Goal: Navigation & Orientation: Find specific page/section

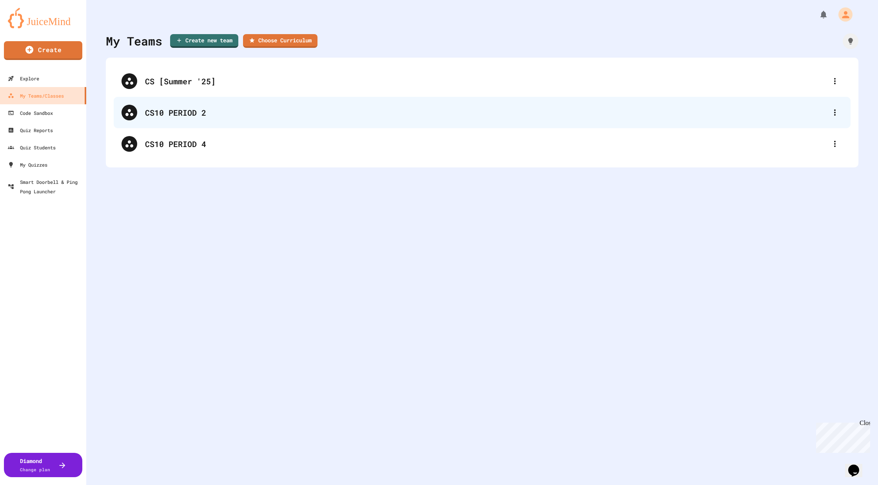
click at [185, 115] on div "CS10 PERIOD 2" at bounding box center [486, 113] width 682 height 12
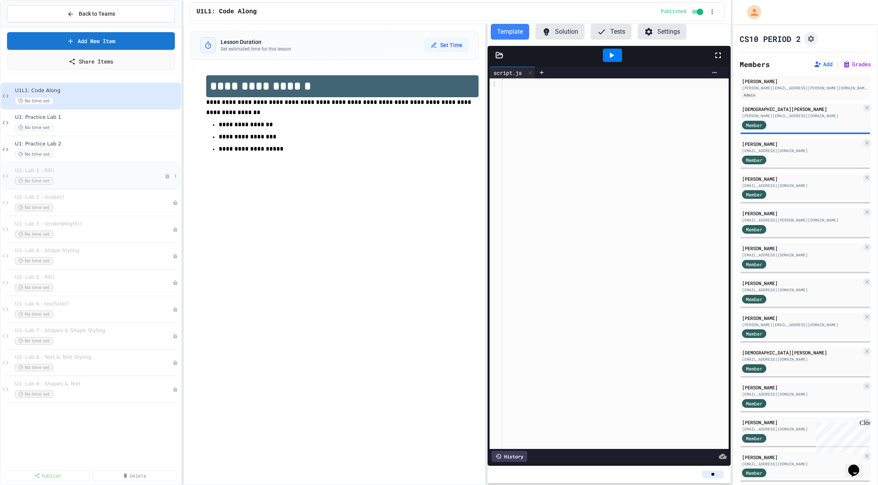
click at [100, 178] on div "No time set" at bounding box center [90, 180] width 150 height 7
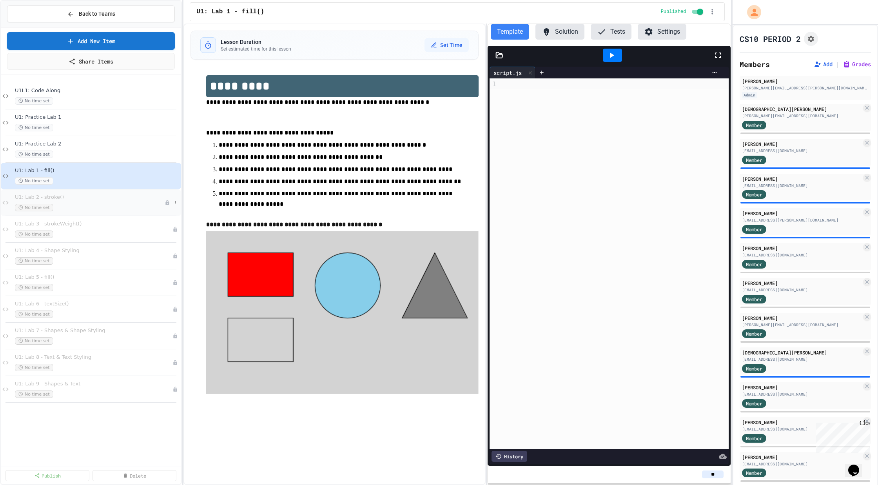
click at [96, 199] on span "U1: Lab 2 - stroke()" at bounding box center [90, 197] width 150 height 7
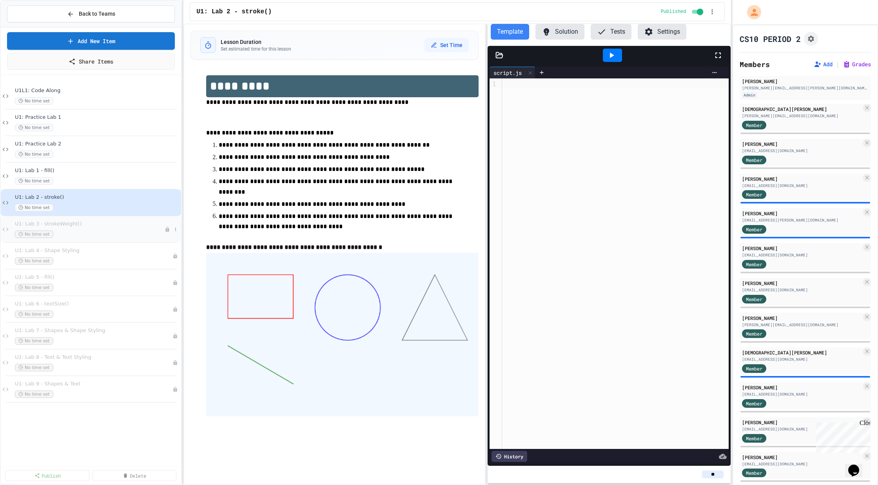
click at [149, 234] on div "No time set" at bounding box center [90, 233] width 150 height 7
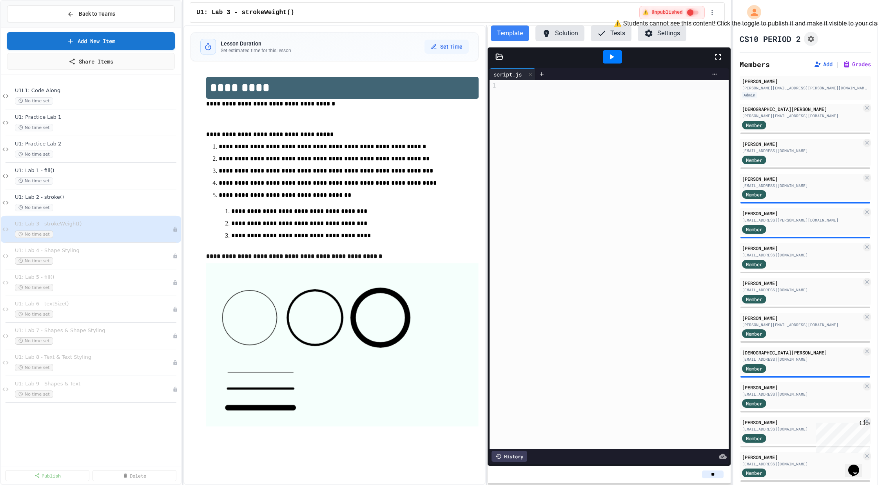
click at [684, 15] on div "⚠️ Unpublished" at bounding box center [671, 12] width 65 height 13
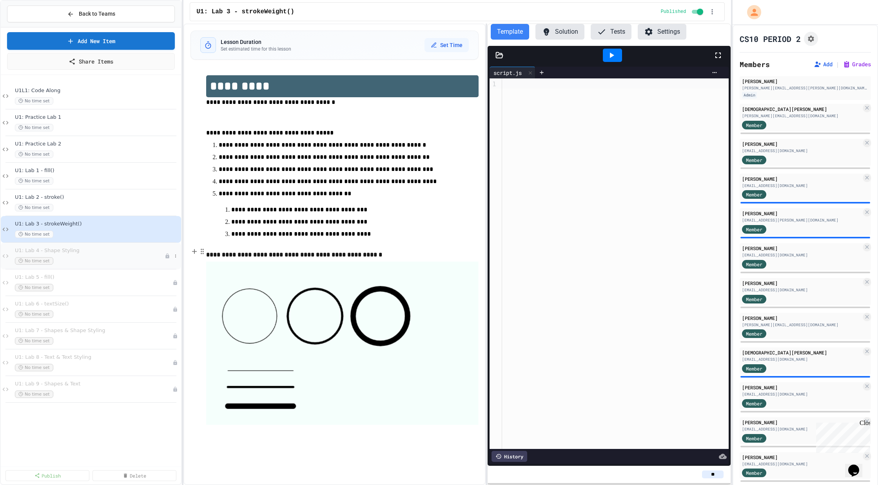
click at [88, 257] on div "No time set" at bounding box center [90, 260] width 150 height 7
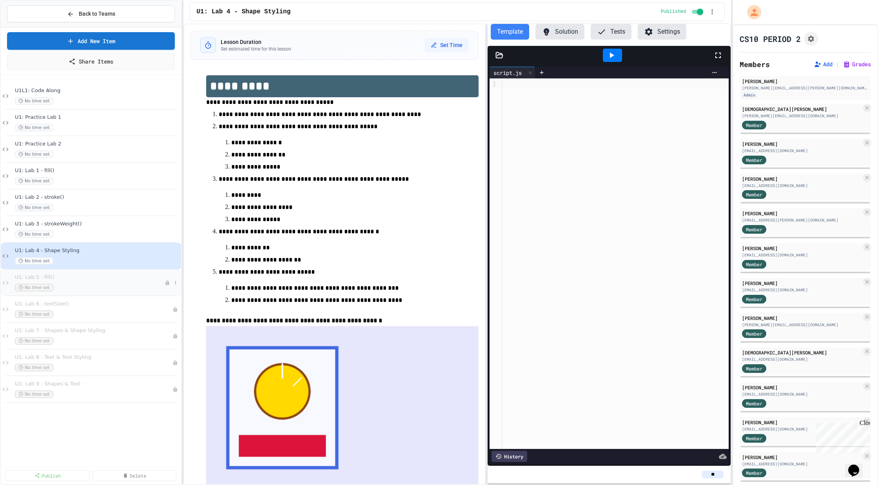
click at [97, 285] on div "No time set" at bounding box center [90, 287] width 150 height 7
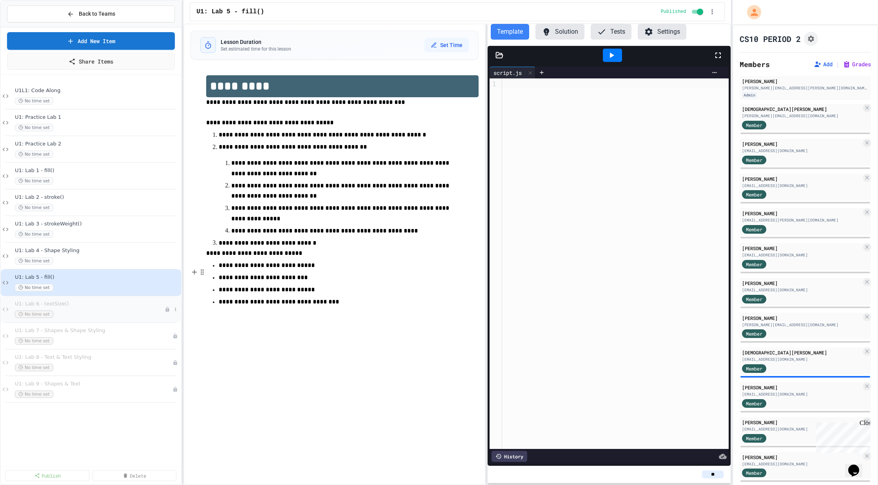
click at [95, 306] on div "U1: Lab 6 - textSize() No time set" at bounding box center [90, 309] width 150 height 17
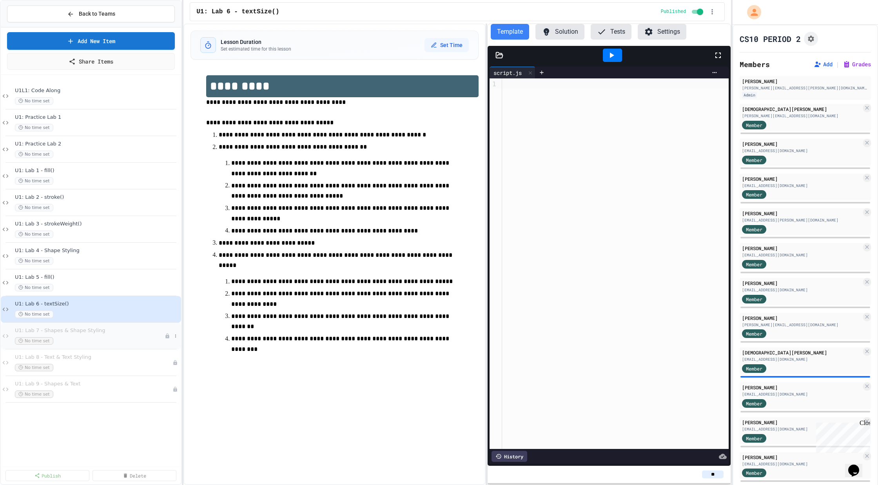
click at [107, 332] on span "U1: Lab 7 - Shapes & Shape Styling" at bounding box center [90, 330] width 150 height 7
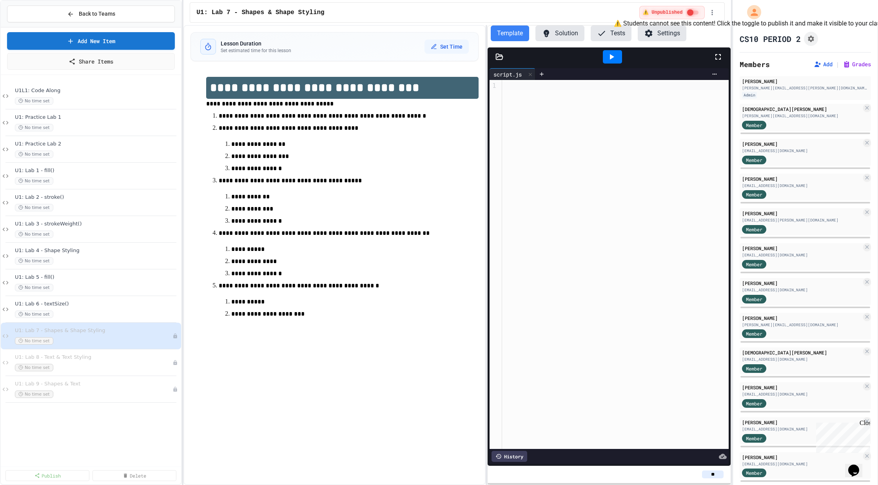
click at [694, 6] on div "⚠️ Unpublished" at bounding box center [671, 12] width 65 height 13
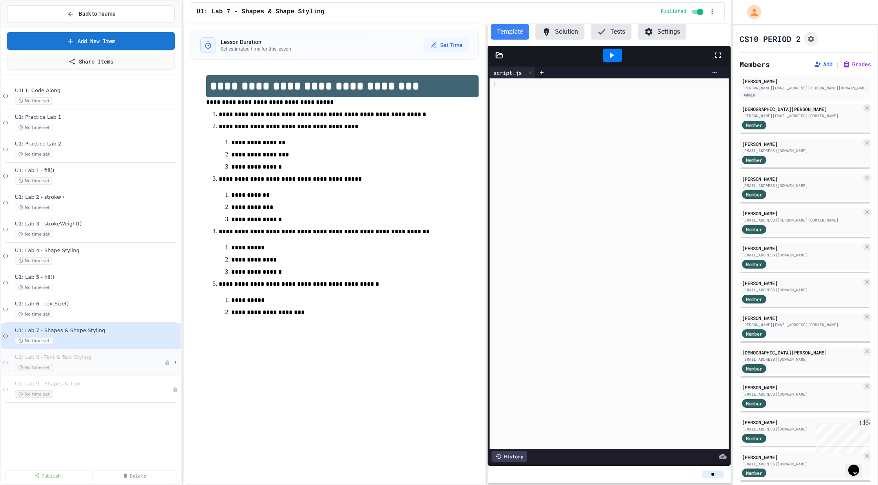
click at [62, 362] on div "U1: Lab 8 - Text & Text Styling No time set" at bounding box center [90, 362] width 150 height 17
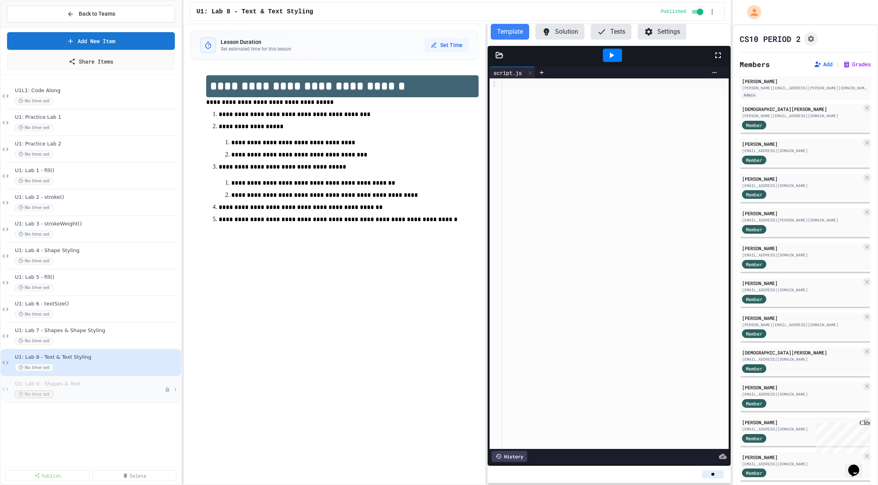
click at [94, 381] on span "U1: Lab 9 - Shapes & Text" at bounding box center [90, 384] width 150 height 7
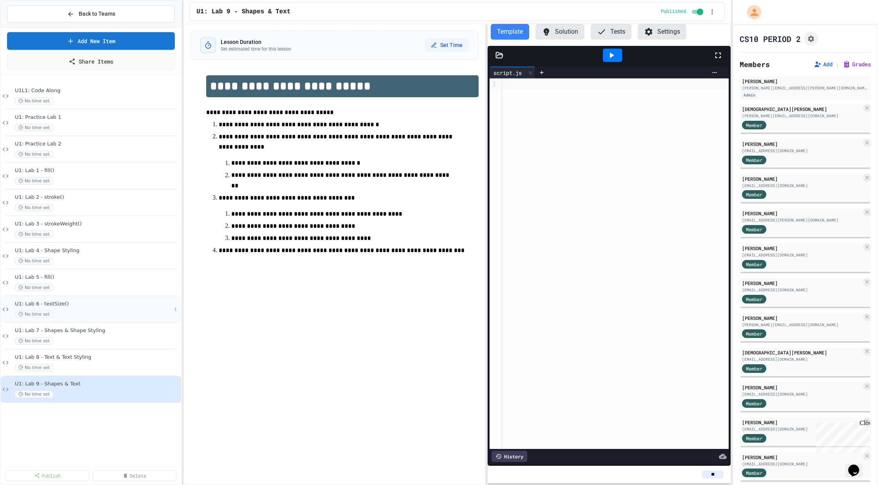
click at [85, 312] on div "No time set" at bounding box center [93, 313] width 157 height 7
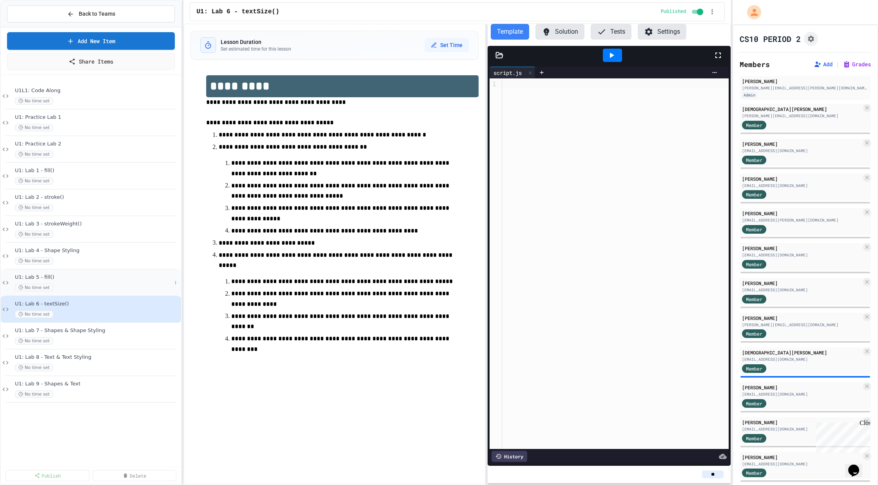
click at [70, 279] on span "U1: Lab 5 - fill()" at bounding box center [93, 277] width 157 height 7
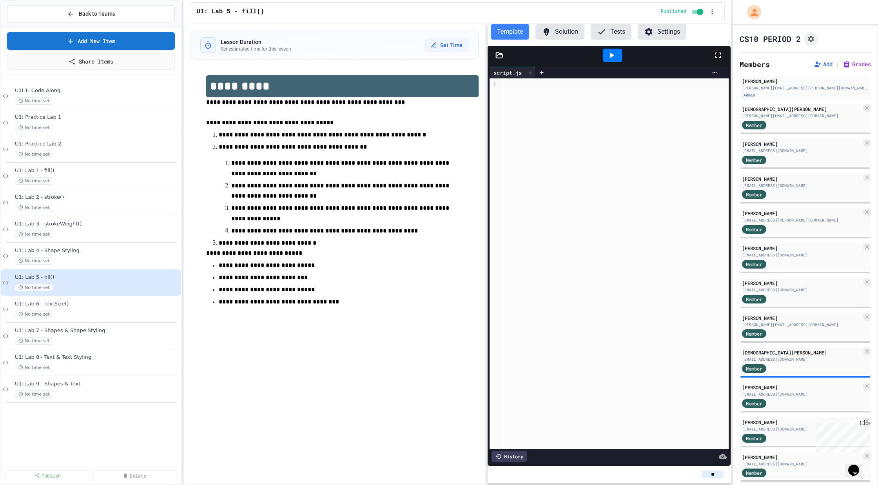
click at [550, 31] on icon at bounding box center [546, 31] width 9 height 9
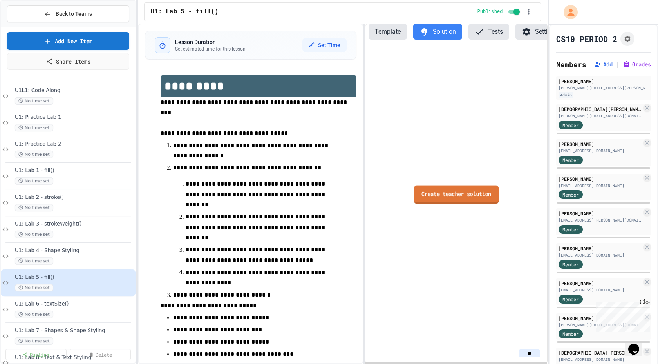
click at [449, 198] on link "Create teacher solution" at bounding box center [456, 194] width 85 height 18
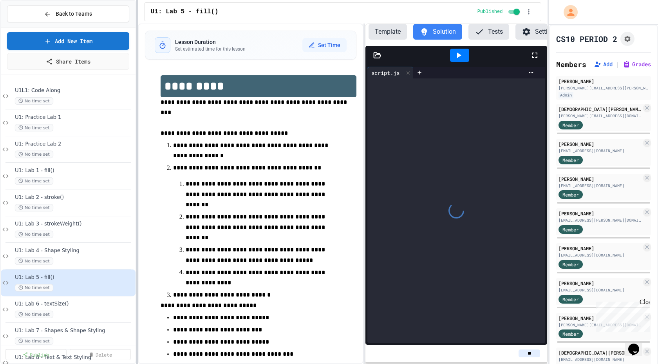
click at [0, 133] on div "**********" at bounding box center [329, 182] width 658 height 364
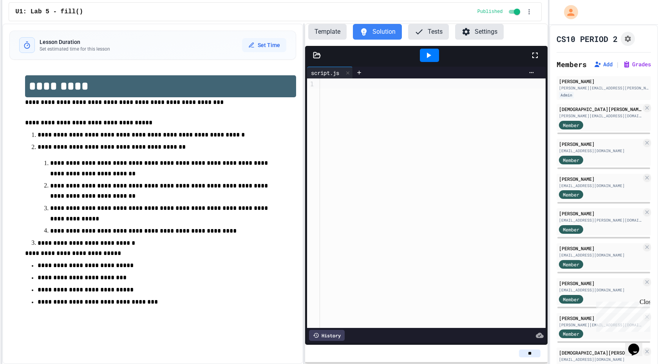
click at [366, 116] on div at bounding box center [433, 202] width 226 height 249
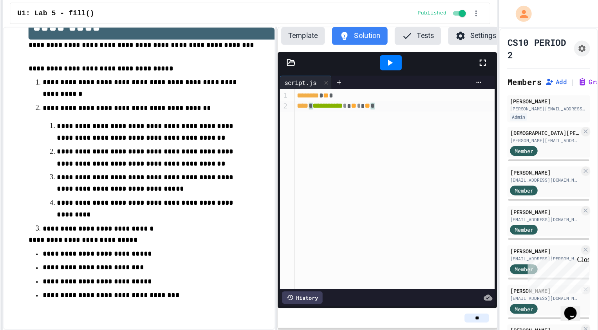
scroll to position [11, 0]
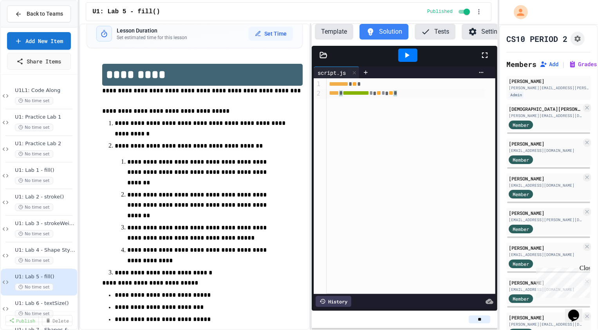
click at [145, 57] on div "**********" at bounding box center [299, 165] width 598 height 330
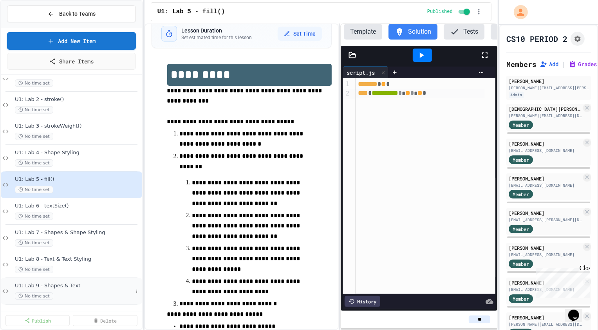
click at [71, 285] on span "U1: Lab 9 - Shapes & Text" at bounding box center [74, 286] width 118 height 7
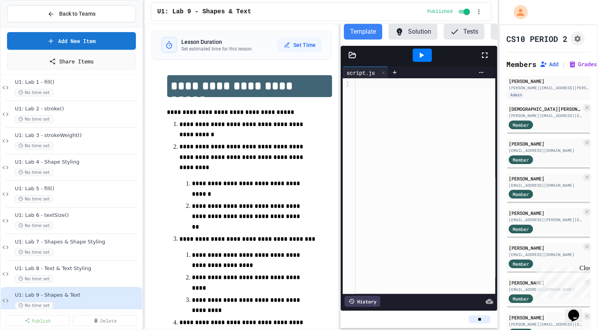
click at [466, 17] on div "Published" at bounding box center [457, 12] width 58 height 12
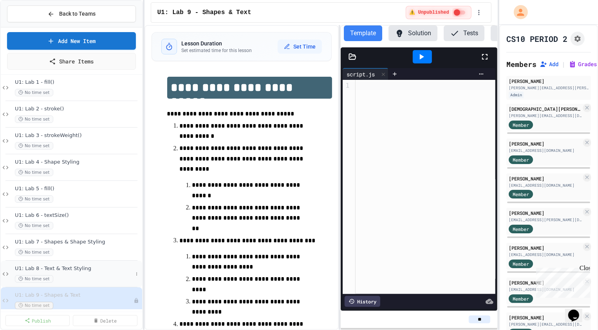
click at [103, 277] on div "No time set" at bounding box center [74, 278] width 118 height 7
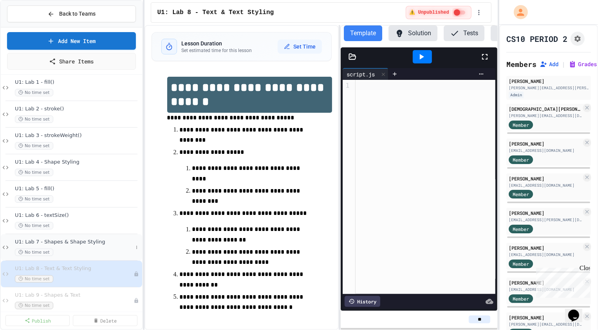
click at [84, 248] on div "U1: Lab 7 - Shapes & Shape Styling No time set" at bounding box center [74, 247] width 118 height 17
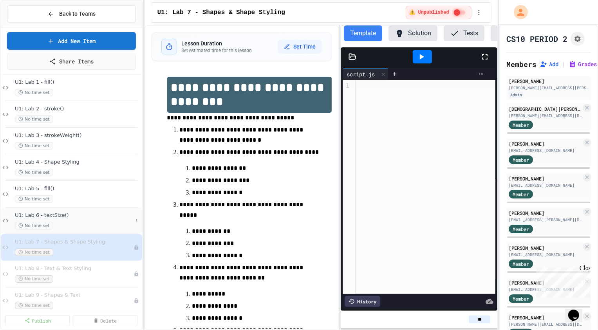
click at [87, 219] on div "U1: Lab 6 - textSize() No time set" at bounding box center [74, 220] width 118 height 17
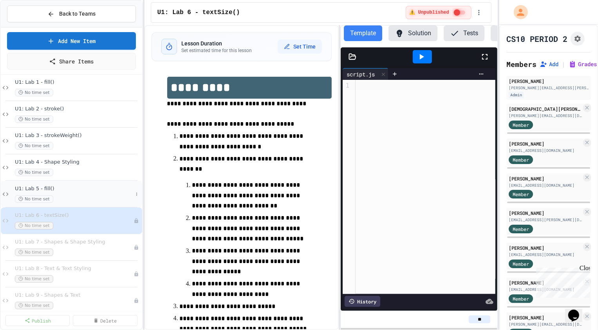
click at [109, 189] on span "U1: Lab 5 - fill()" at bounding box center [74, 189] width 118 height 7
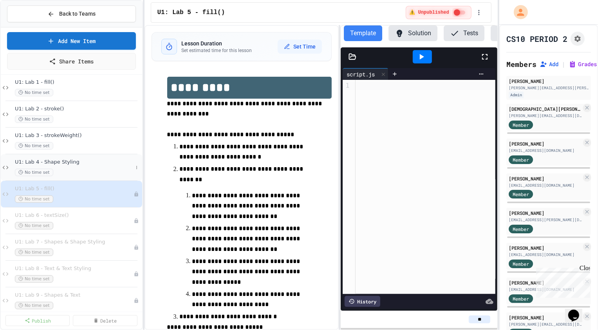
click at [97, 164] on span "U1: Lab 4 - Shape Styling" at bounding box center [74, 162] width 118 height 7
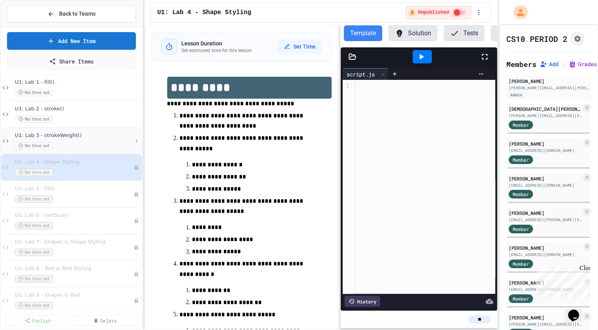
click at [80, 141] on div "U1: Lab 3 - strokeWeight() No time set" at bounding box center [74, 140] width 118 height 17
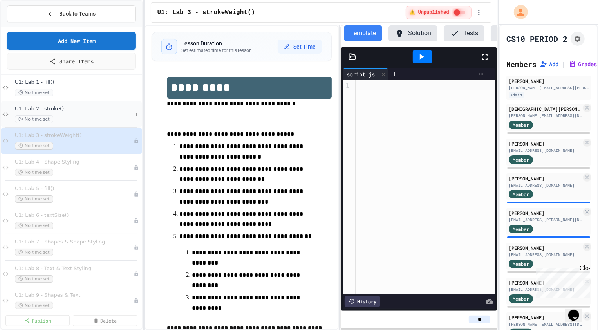
click at [81, 113] on div "U1: Lab 2 - stroke() No time set" at bounding box center [74, 114] width 118 height 17
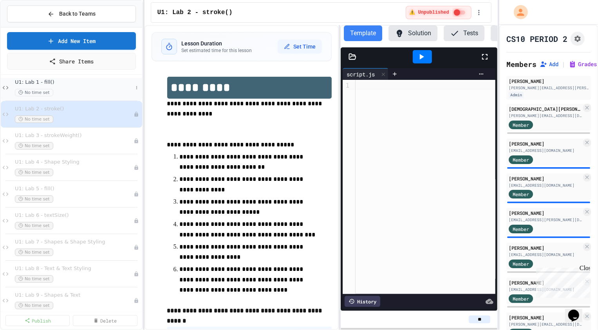
click at [82, 85] on span "U1: Lab 1 - fill()" at bounding box center [74, 82] width 118 height 7
